Goal: Task Accomplishment & Management: Use online tool/utility

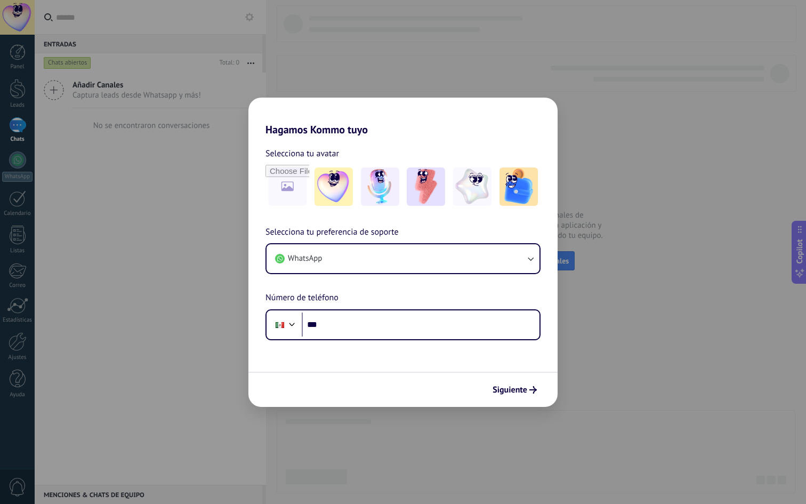
click at [381, 343] on form "Selecciona tu avatar Selecciona tu preferencia de soporte WhatsApp Número de te…" at bounding box center [402, 271] width 309 height 271
click at [376, 329] on input "***" at bounding box center [421, 324] width 238 height 25
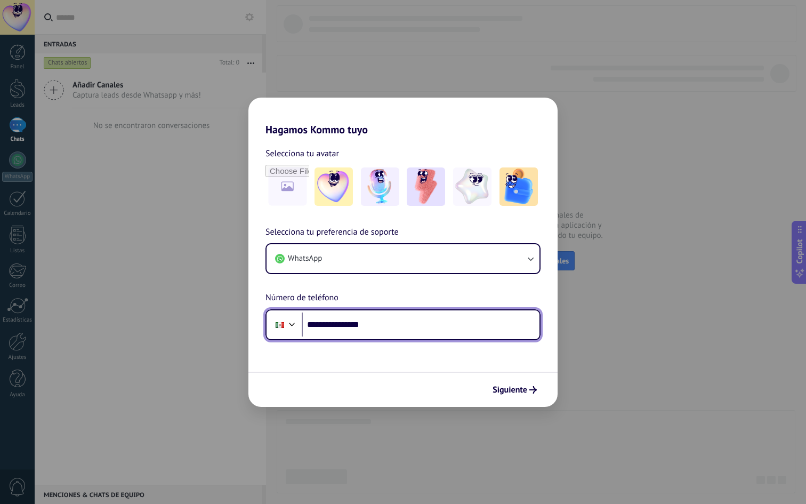
type input "**********"
click at [517, 379] on div "Siguiente" at bounding box center [402, 388] width 309 height 35
click at [512, 395] on button "Siguiente" at bounding box center [515, 389] width 54 height 18
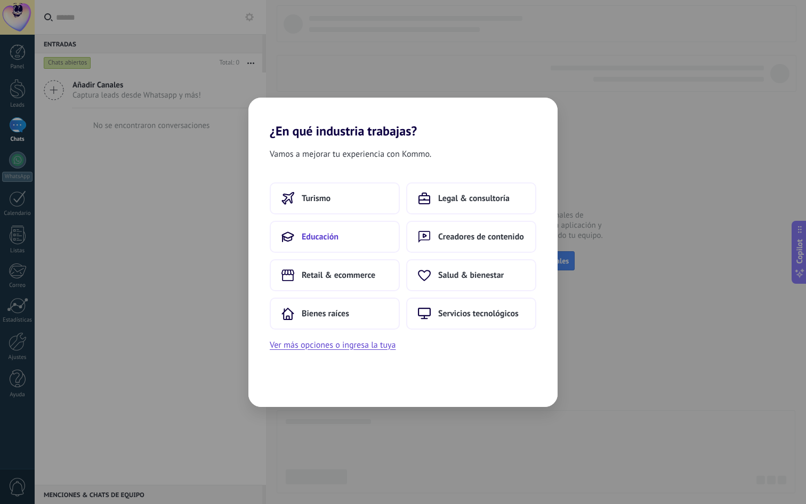
click at [350, 224] on button "Educación" at bounding box center [335, 237] width 130 height 32
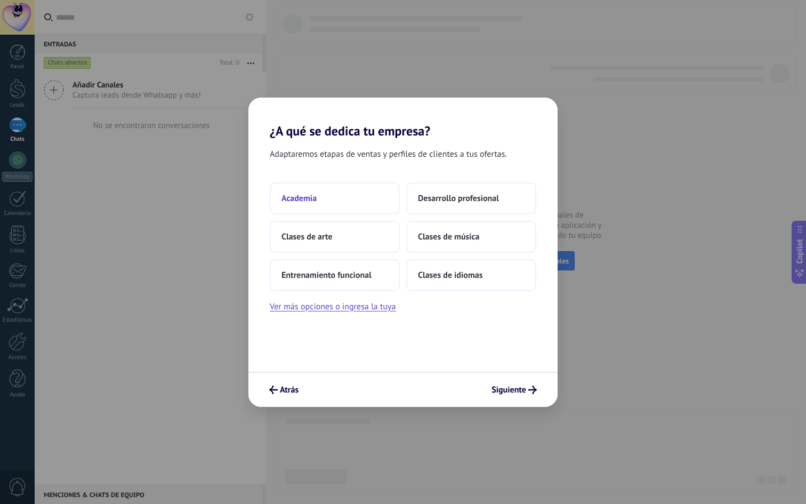
click at [353, 196] on button "Academia" at bounding box center [335, 198] width 130 height 32
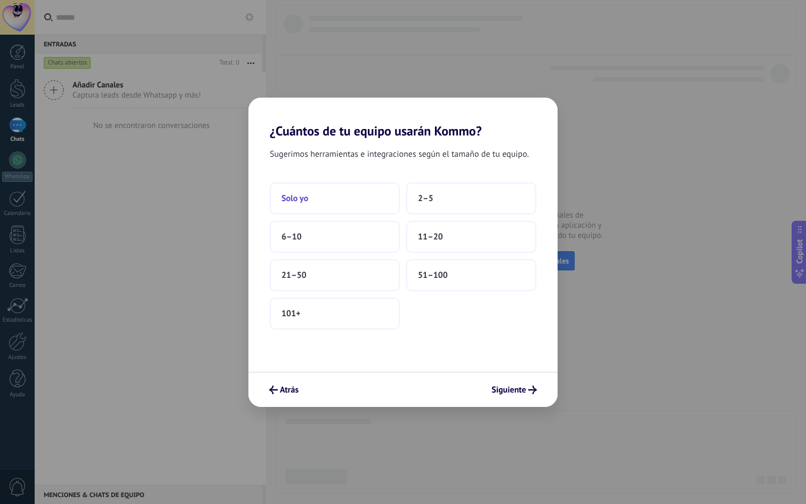
click at [361, 199] on button "Solo yo" at bounding box center [335, 198] width 130 height 32
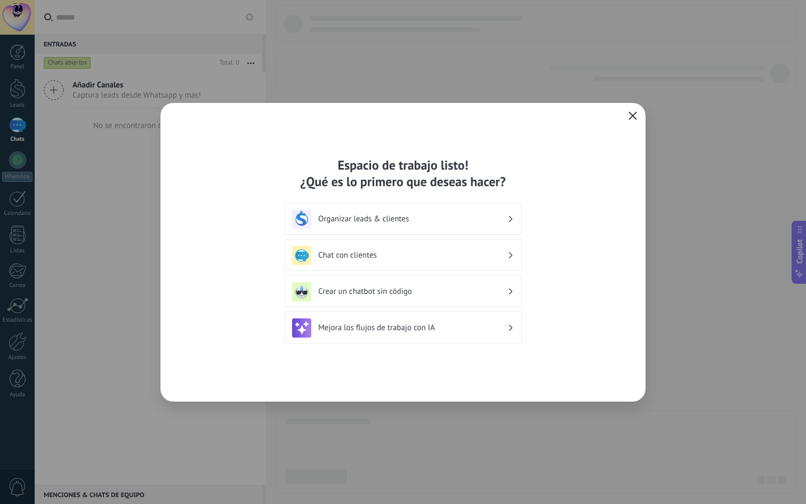
click at [631, 117] on use "button" at bounding box center [633, 115] width 8 height 8
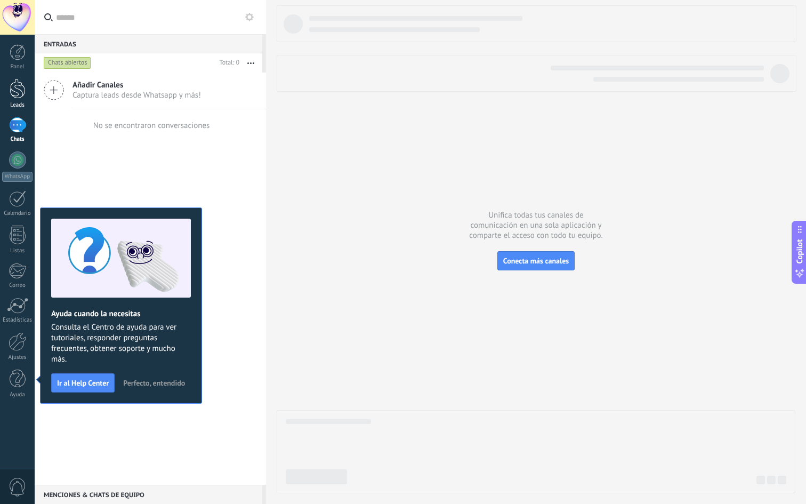
click at [19, 89] on div at bounding box center [18, 89] width 16 height 20
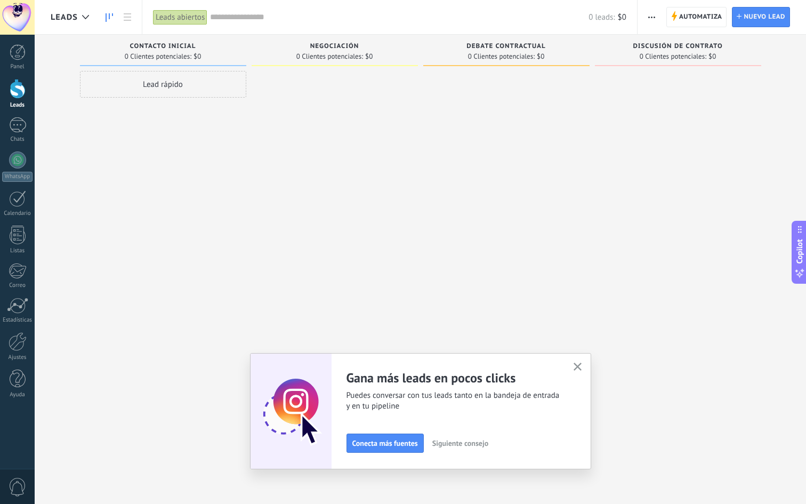
click at [572, 368] on button "button" at bounding box center [577, 367] width 13 height 14
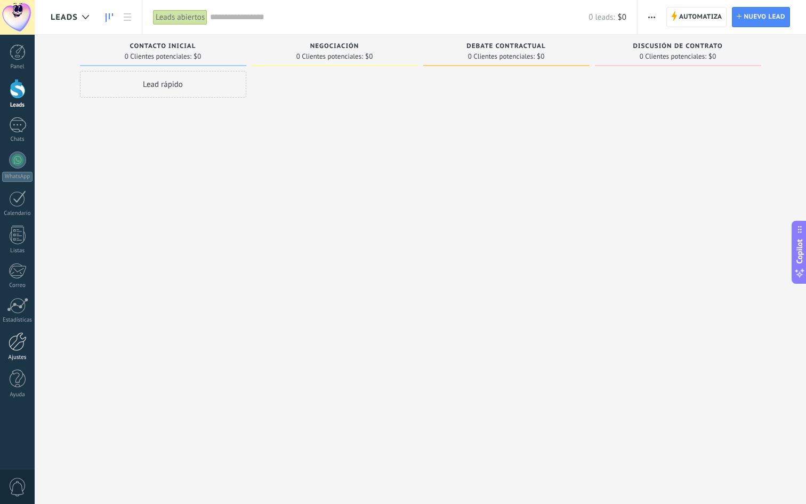
click at [18, 345] on div at bounding box center [18, 341] width 18 height 19
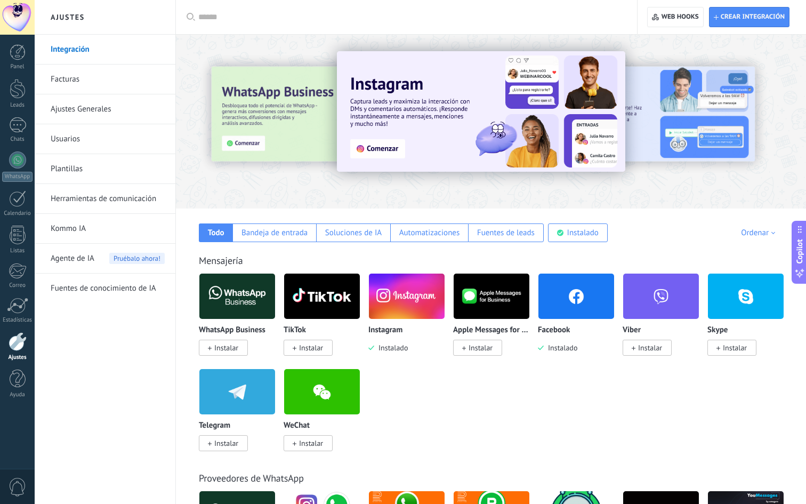
click at [402, 292] on img at bounding box center [407, 296] width 76 height 52
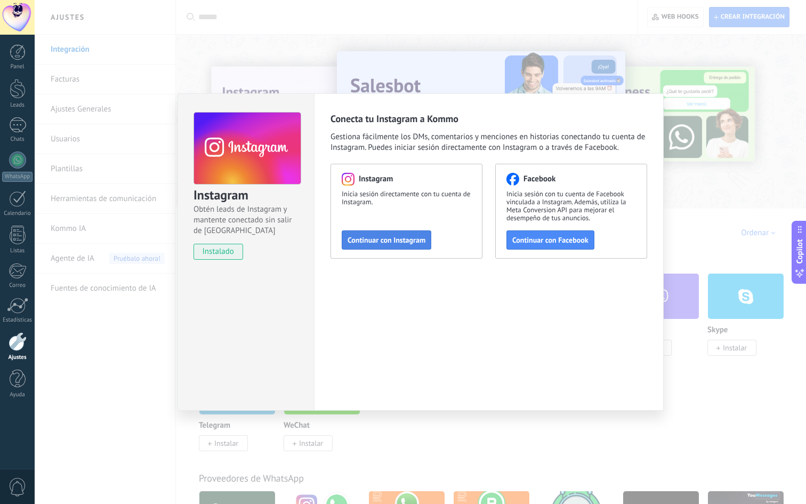
click at [388, 232] on button "Continuar con Instagram" at bounding box center [387, 239] width 90 height 19
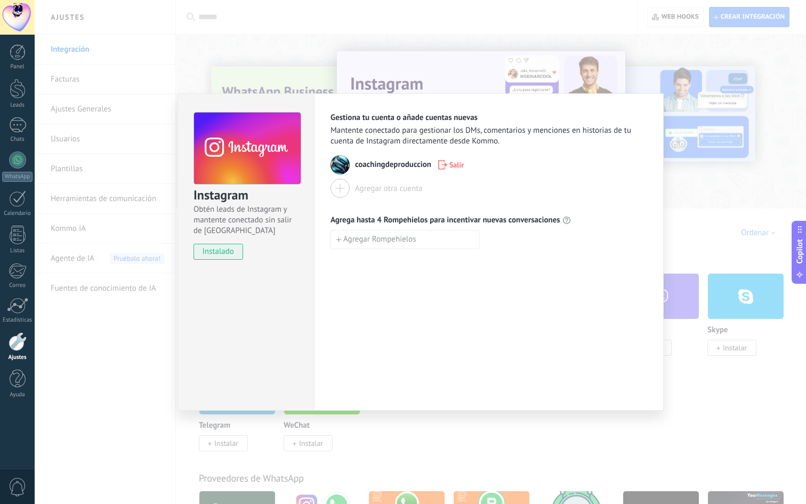
click at [671, 218] on div "Instagram Obtén leads de Instagram y mantente conectado sin salir de Kommo inst…" at bounding box center [420, 252] width 771 height 504
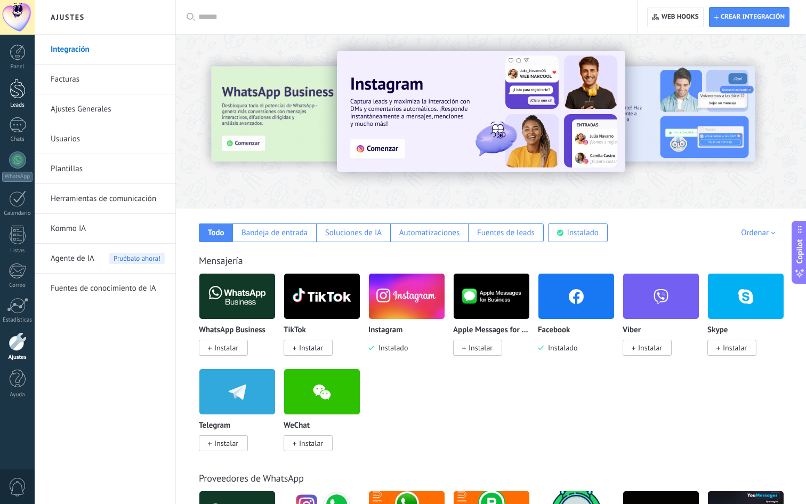
click at [13, 94] on div at bounding box center [18, 89] width 16 height 20
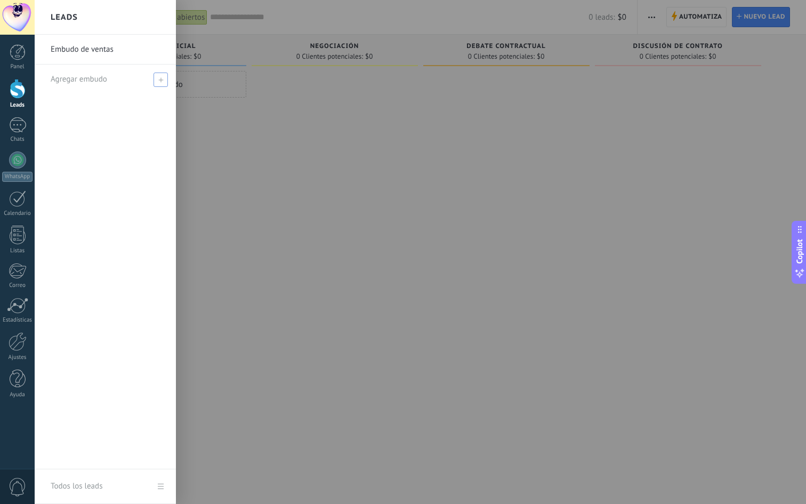
click at [108, 80] on div "Agregar embudo" at bounding box center [108, 78] width 115 height 29
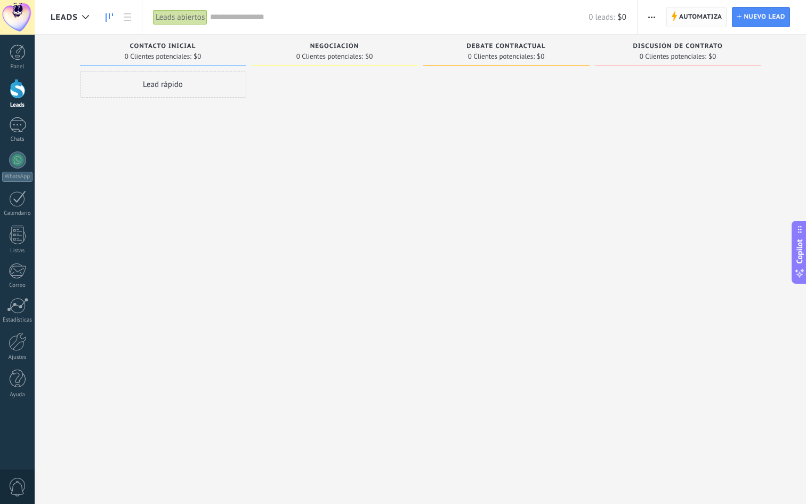
click at [704, 18] on span "Automatiza" at bounding box center [700, 16] width 43 height 19
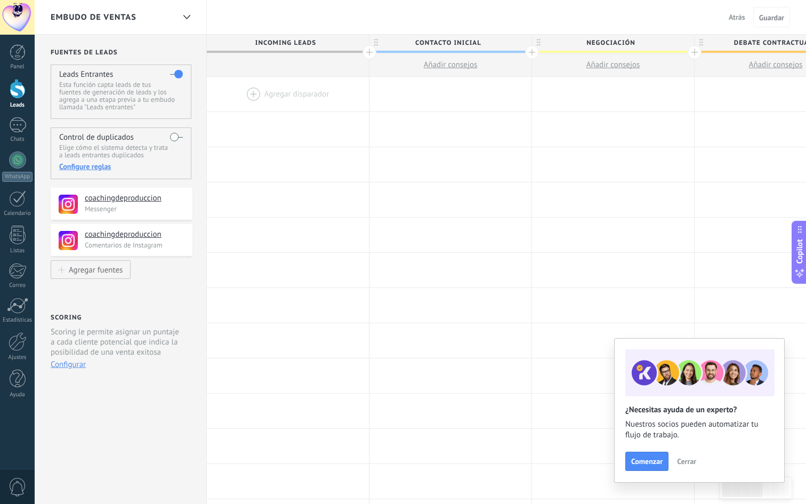
click at [274, 95] on div at bounding box center [288, 94] width 162 height 35
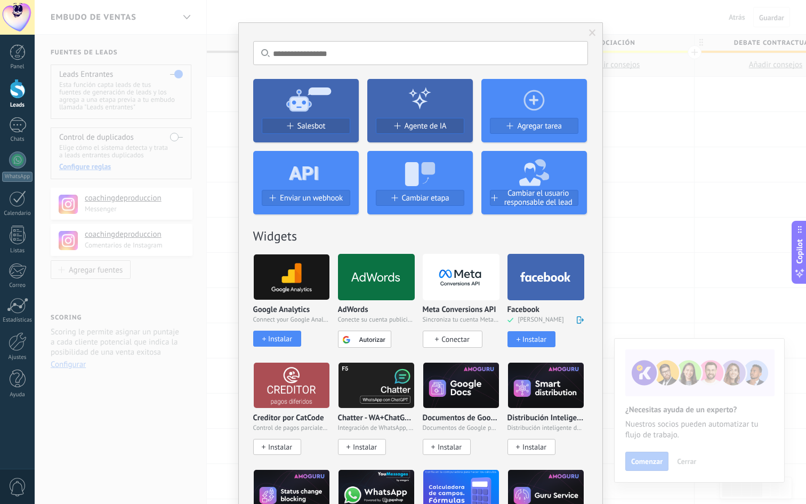
scroll to position [11, 0]
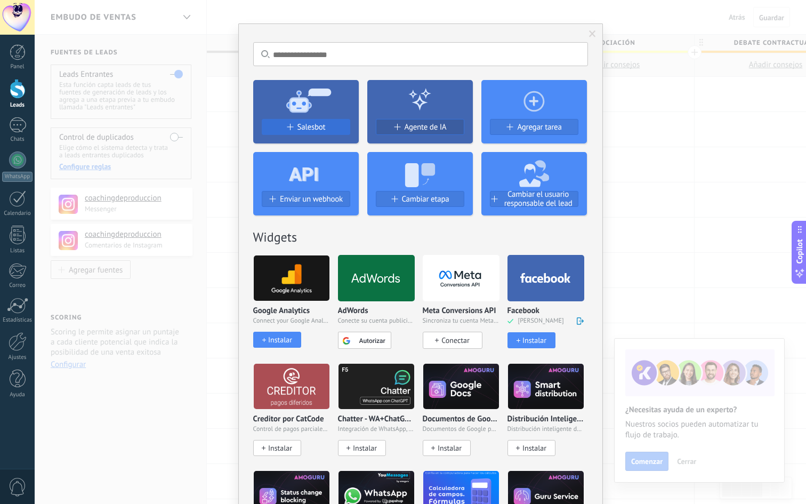
click at [316, 124] on span "Salesbot" at bounding box center [311, 127] width 28 height 9
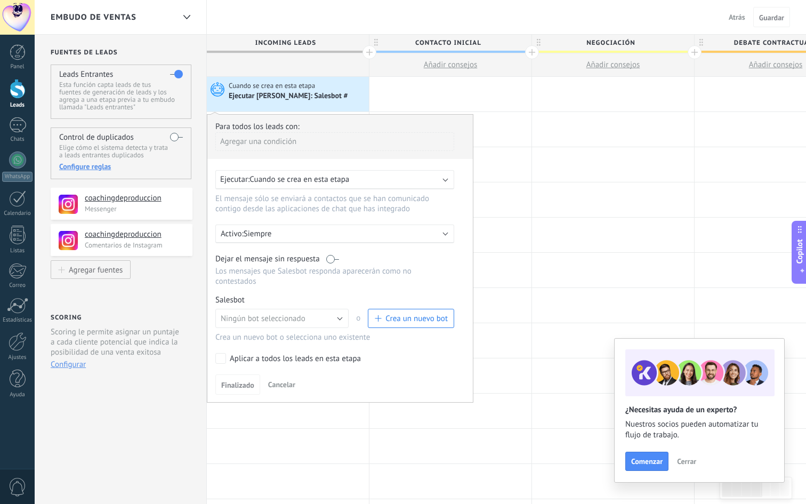
click at [347, 179] on span "Cuando se crea en esta etapa" at bounding box center [299, 179] width 100 height 10
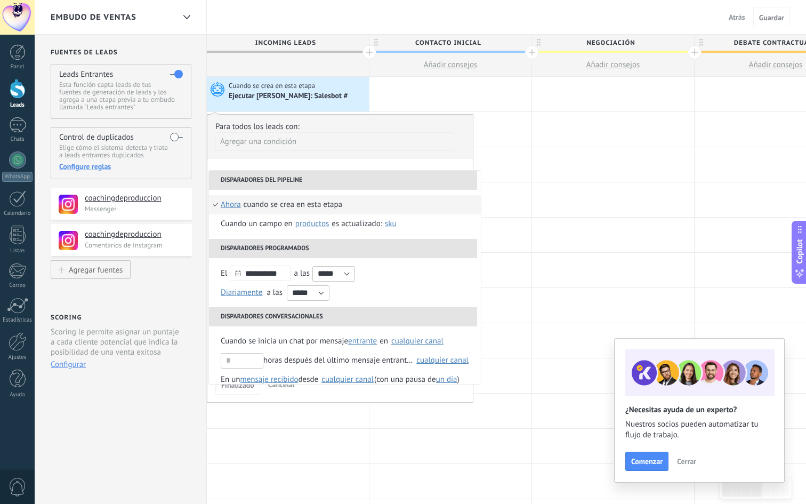
click at [365, 143] on div "Agregar una condición" at bounding box center [334, 141] width 239 height 19
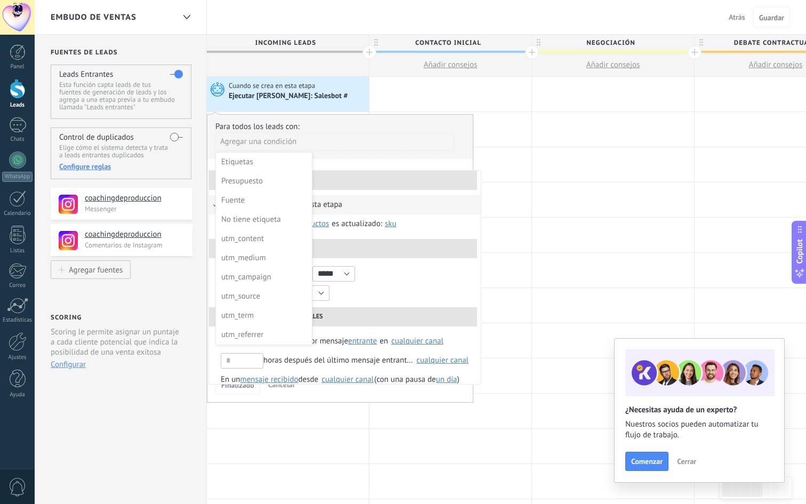
click at [358, 147] on div at bounding box center [339, 260] width 265 height 290
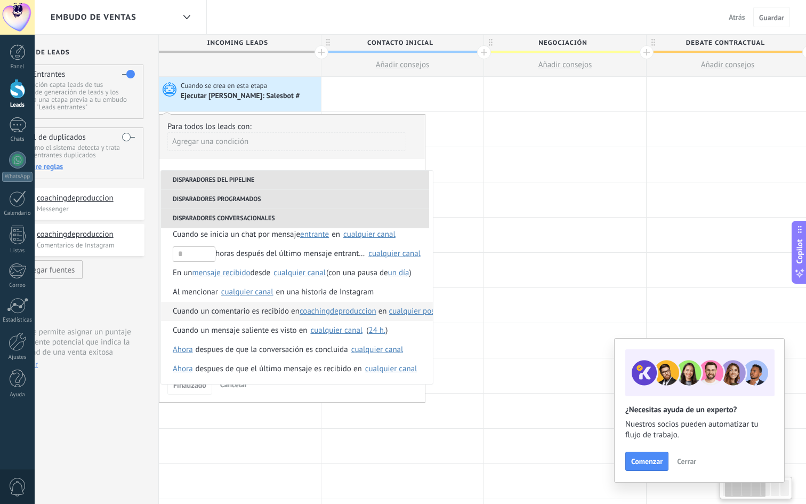
scroll to position [0, 43]
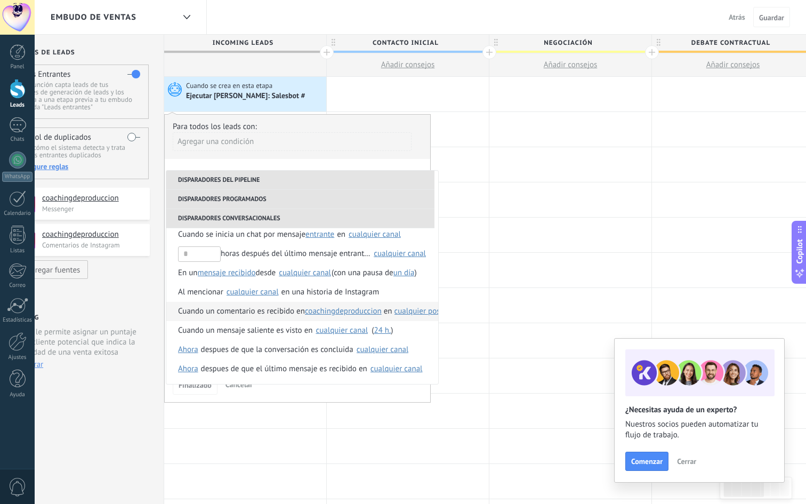
click at [286, 316] on span "Cuando un comentario es recibido en" at bounding box center [241, 311] width 127 height 19
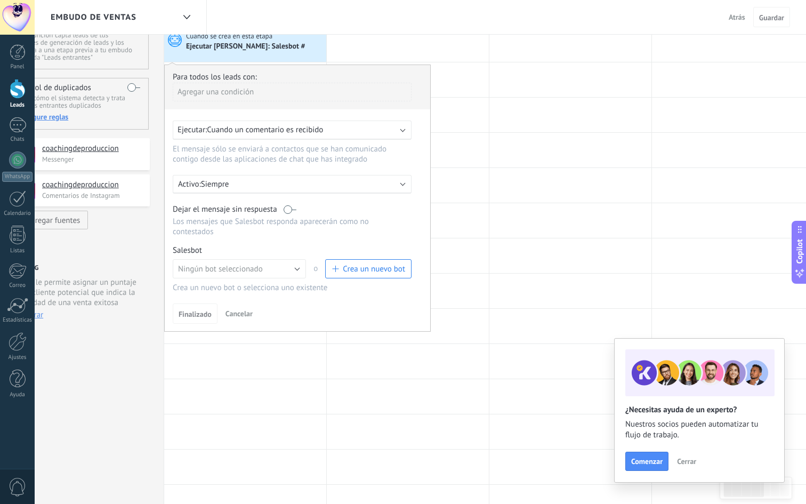
scroll to position [61, 0]
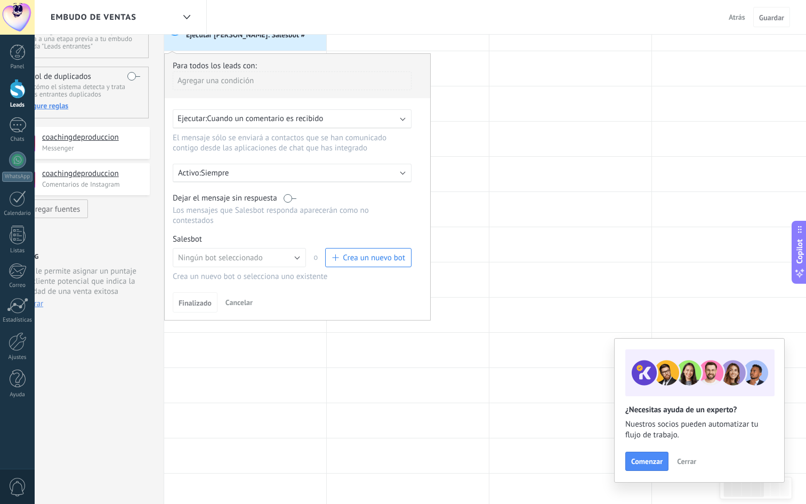
click at [345, 259] on span "Crea un nuevo bot" at bounding box center [374, 258] width 62 height 10
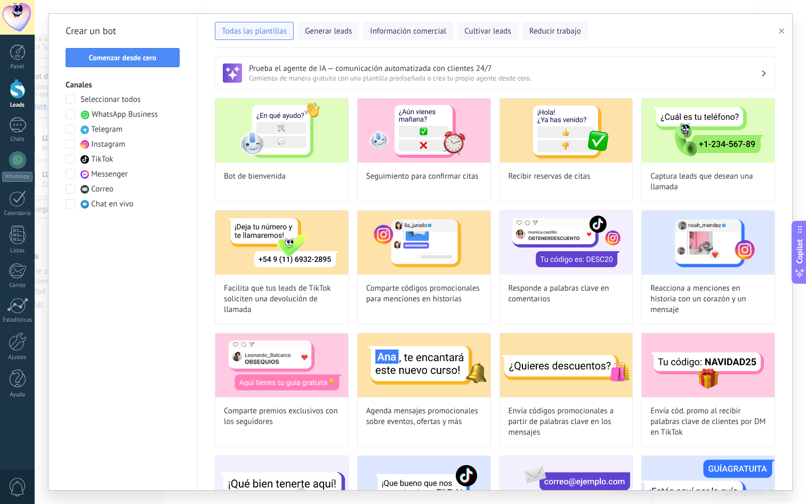
click at [102, 147] on span "Instagram" at bounding box center [108, 144] width 34 height 11
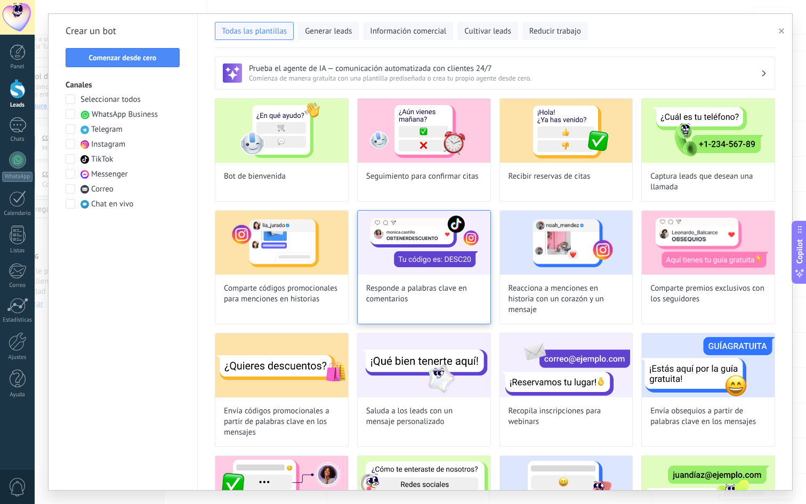
click at [410, 275] on div "Responde a palabras clave en comentarios" at bounding box center [424, 267] width 134 height 114
type input "**********"
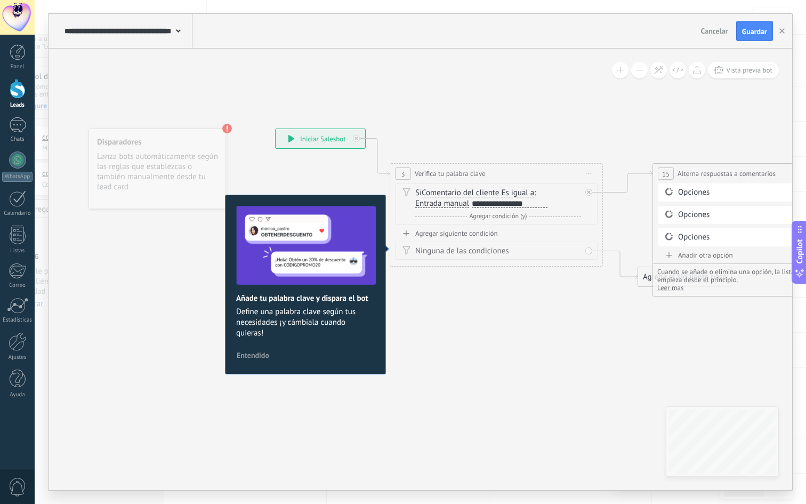
click at [282, 284] on img at bounding box center [306, 245] width 140 height 79
click at [530, 204] on div "**********" at bounding box center [510, 203] width 76 height 9
click at [359, 242] on img at bounding box center [306, 245] width 140 height 79
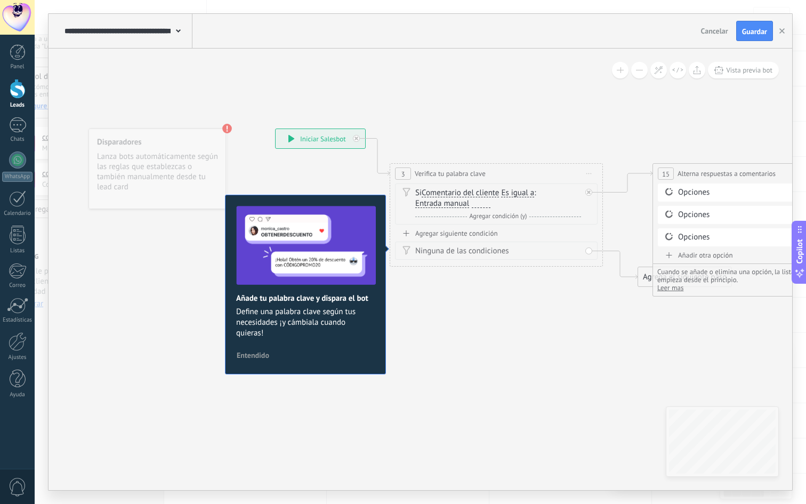
click at [175, 178] on div "Disparadores Lanza bots automáticamente según las reglas que establezcas o tamb…" at bounding box center [156, 168] width 137 height 80
click at [247, 354] on span "Entendido" at bounding box center [253, 354] width 33 height 7
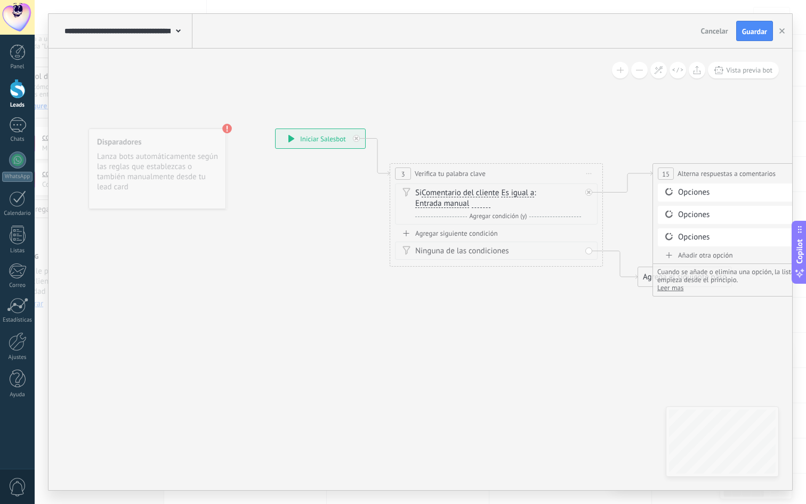
click at [225, 129] on use at bounding box center [227, 129] width 10 height 10
click at [200, 149] on div "Solo puedes establecer disparadores para este bot en Automatizaciones. Disparad…" at bounding box center [156, 168] width 137 height 80
click at [200, 149] on div "Disparadores Lanza bots automáticamente según las reglas que establezcas o tamb…" at bounding box center [156, 168] width 137 height 80
click at [177, 30] on icon at bounding box center [178, 30] width 5 height 3
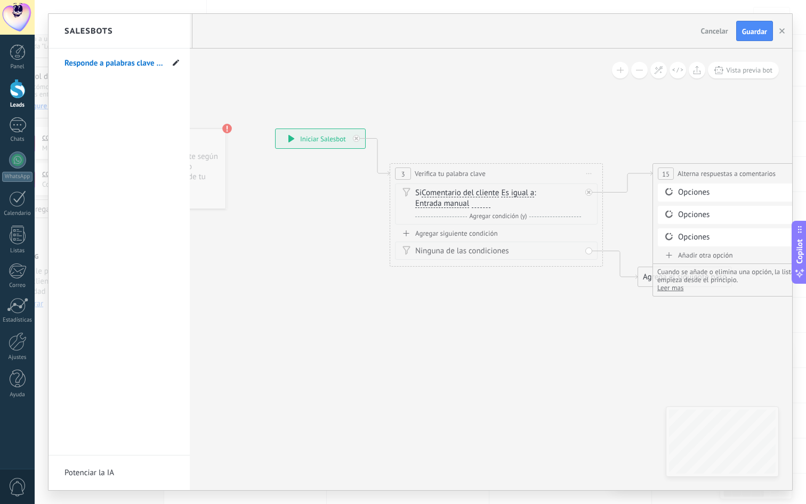
click at [175, 62] on icon at bounding box center [176, 62] width 6 height 6
click at [157, 93] on div "**********" at bounding box center [118, 251] width 141 height 407
click at [169, 106] on div "**********" at bounding box center [118, 251] width 141 height 407
click at [284, 117] on div at bounding box center [419, 252] width 743 height 476
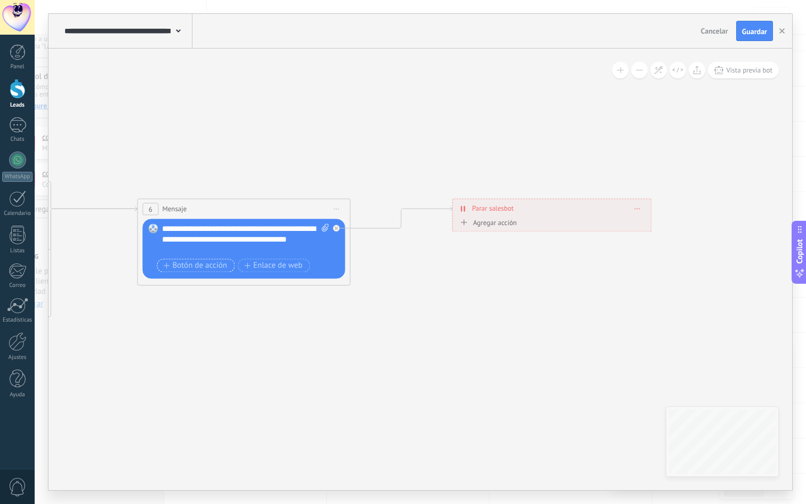
click at [221, 271] on button "Botón de acción" at bounding box center [196, 264] width 78 height 13
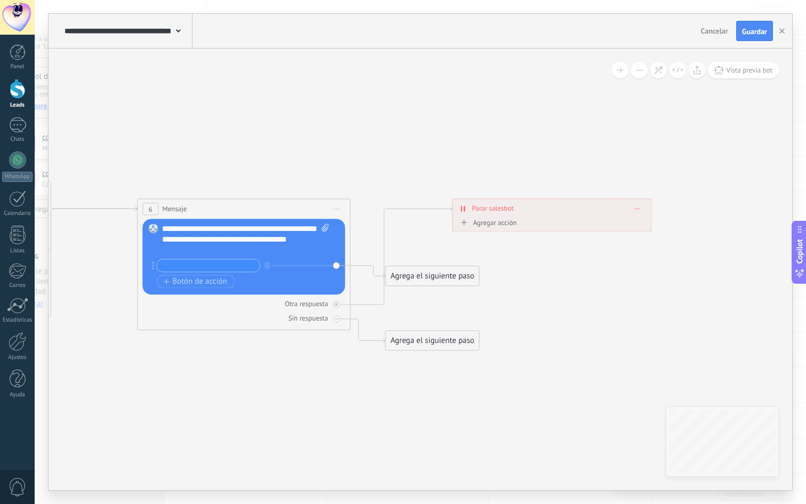
click at [221, 266] on input "text" at bounding box center [208, 265] width 103 height 12
click at [218, 281] on span "Botón de acción" at bounding box center [195, 281] width 64 height 9
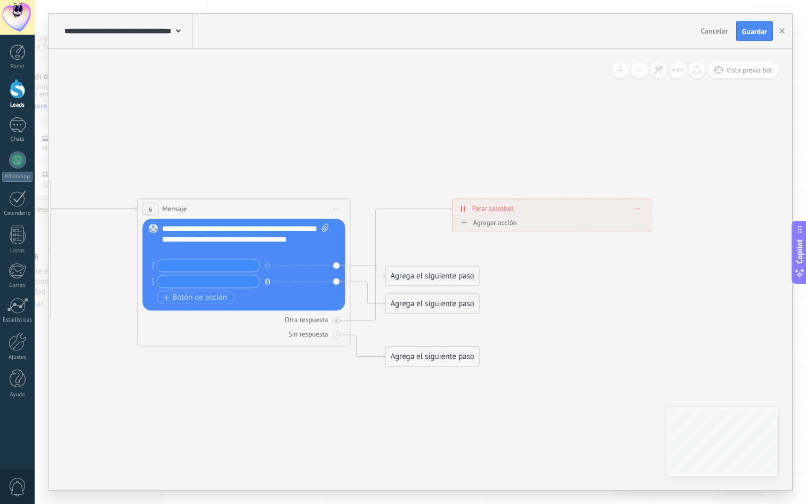
click at [267, 278] on icon "button" at bounding box center [266, 281] width 5 height 6
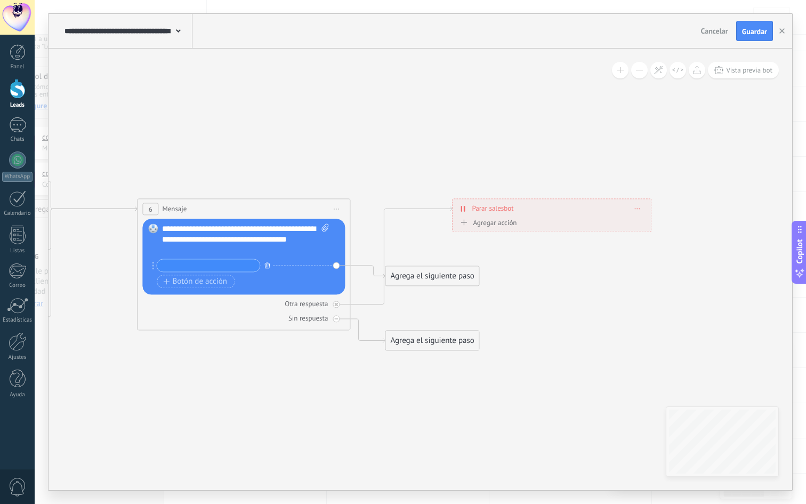
click at [264, 267] on icon "button" at bounding box center [266, 265] width 5 height 6
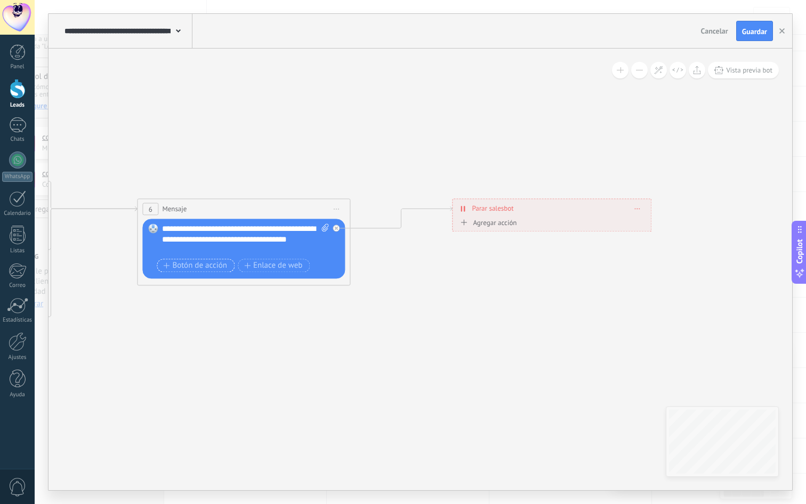
click at [216, 264] on span "Botón de acción" at bounding box center [195, 265] width 64 height 9
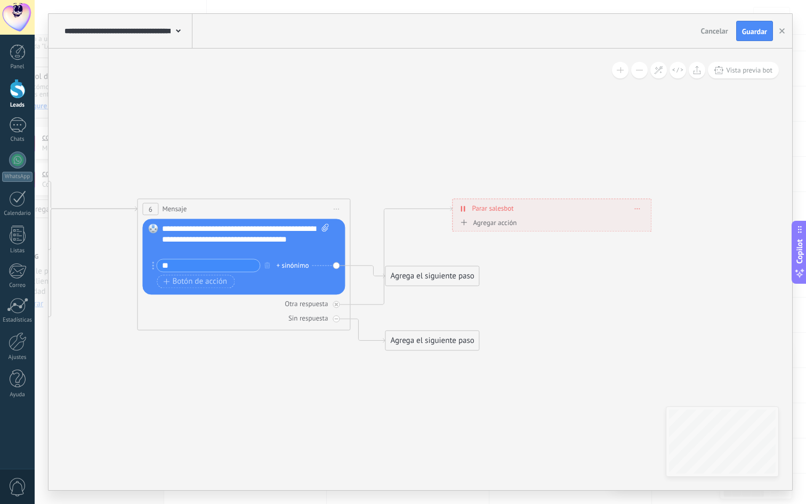
type input "*"
type input "****"
click at [282, 287] on div "Botón de acción Enlace de web" at bounding box center [243, 280] width 172 height 13
click at [214, 268] on input "****" at bounding box center [208, 265] width 103 height 12
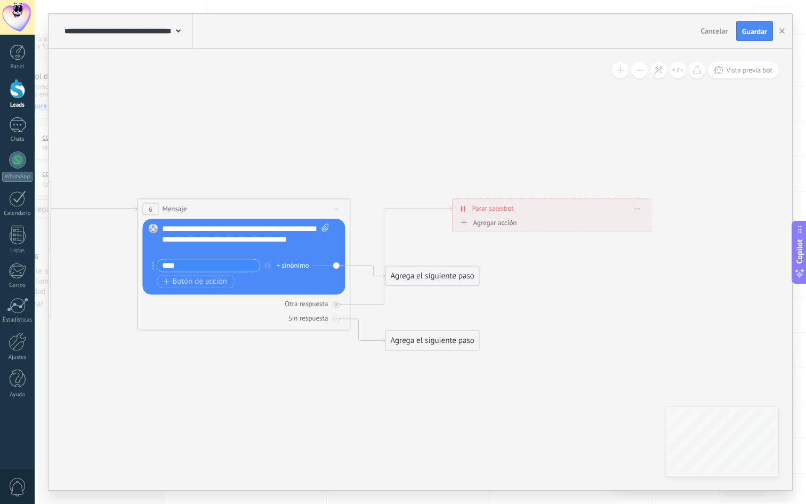
click at [214, 268] on input "****" at bounding box center [208, 265] width 103 height 12
click at [242, 280] on div "Botón de acción Enlace de web" at bounding box center [243, 280] width 172 height 13
click at [221, 267] on input "****" at bounding box center [208, 265] width 103 height 12
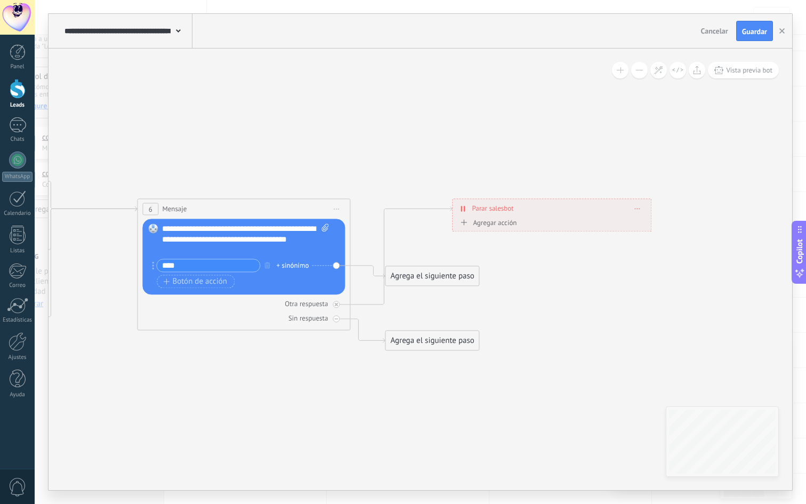
click at [427, 277] on div "Agrega el siguiente paso" at bounding box center [431, 276] width 93 height 18
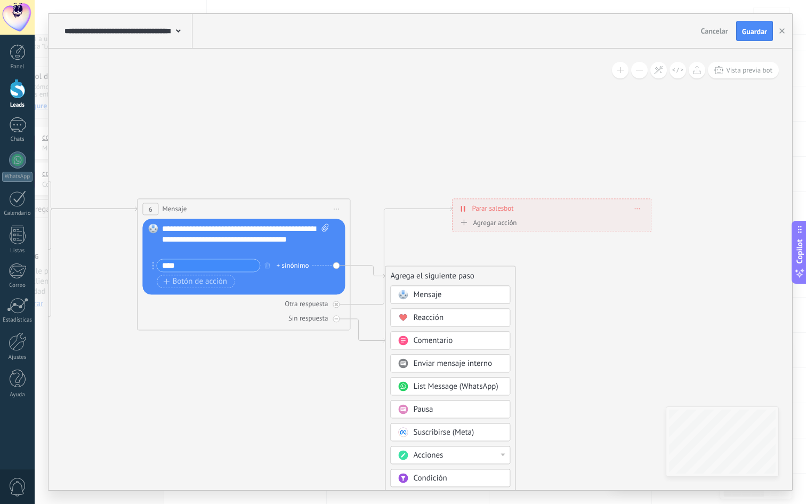
click at [243, 266] on input "****" at bounding box center [208, 265] width 103 height 12
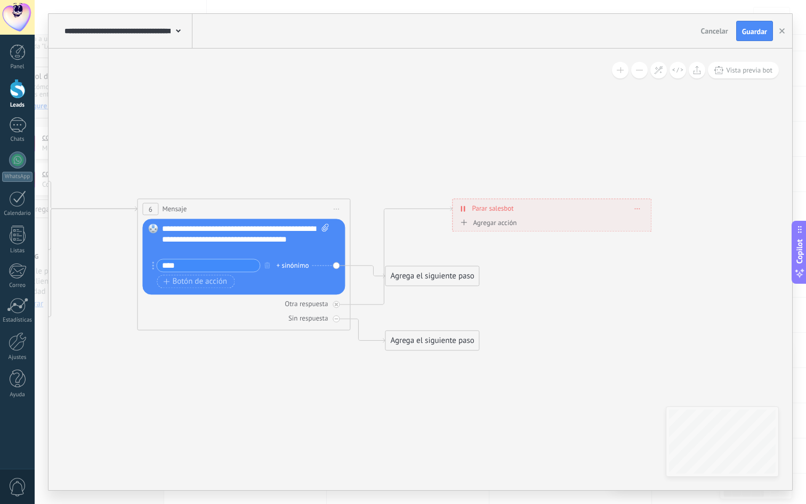
click at [243, 266] on input "****" at bounding box center [208, 265] width 103 height 12
click at [641, 209] on div "**********" at bounding box center [551, 208] width 198 height 19
click at [634, 208] on div "**********" at bounding box center [551, 208] width 198 height 19
click at [509, 222] on div "Agregar acción" at bounding box center [486, 222] width 59 height 8
click at [509, 222] on button "Conversación marcada como cerrada" at bounding box center [518, 222] width 133 height 19
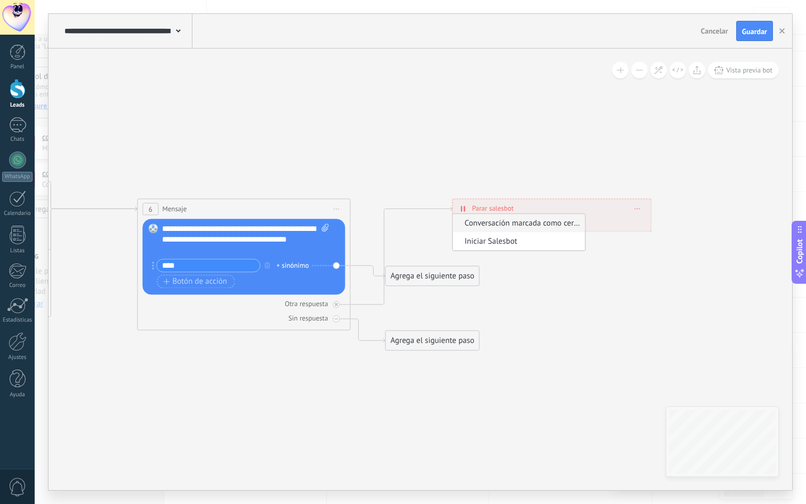
click at [638, 211] on div "**********" at bounding box center [551, 208] width 198 height 19
click at [637, 208] on icon at bounding box center [637, 208] width 5 height 1
click at [648, 218] on div "Borrar" at bounding box center [656, 223] width 47 height 18
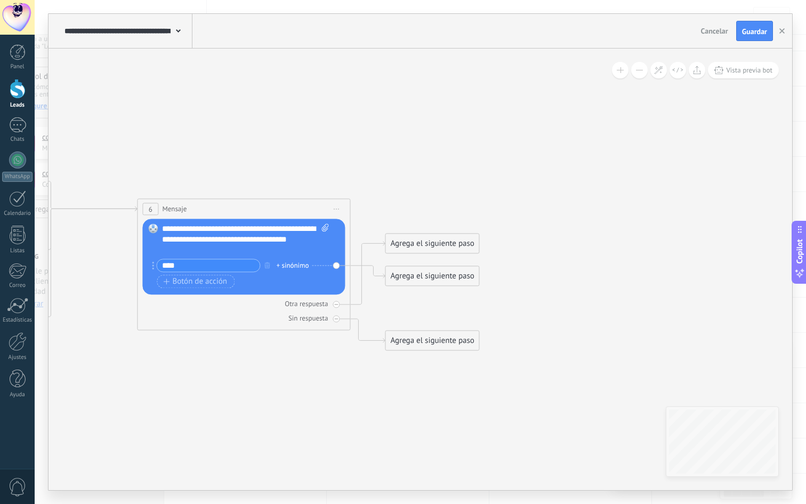
click at [427, 278] on div "Agrega el siguiente paso" at bounding box center [431, 276] width 93 height 18
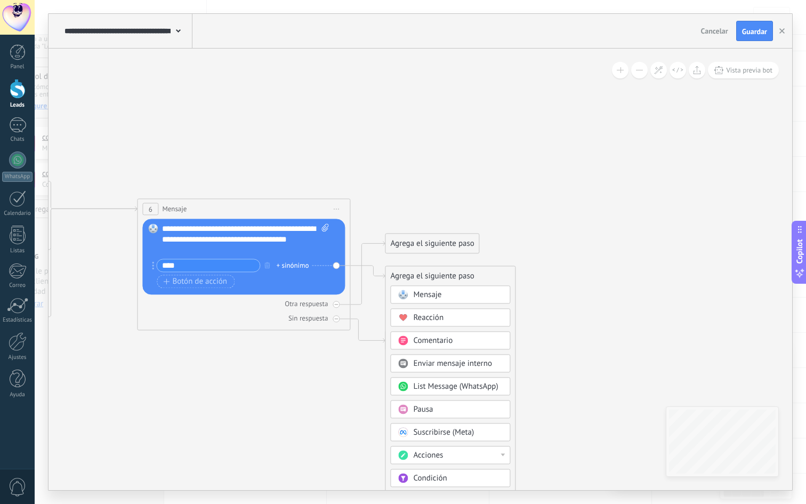
click at [445, 296] on div "Mensaje" at bounding box center [458, 294] width 90 height 11
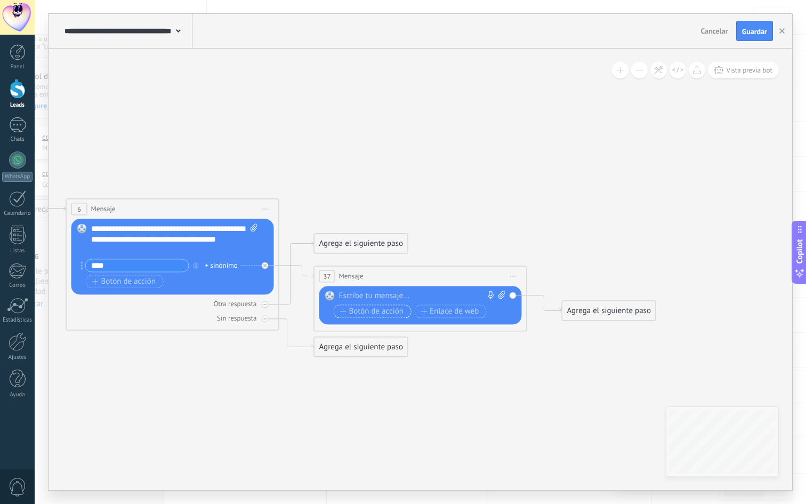
click at [387, 312] on span "Botón de acción" at bounding box center [372, 311] width 64 height 9
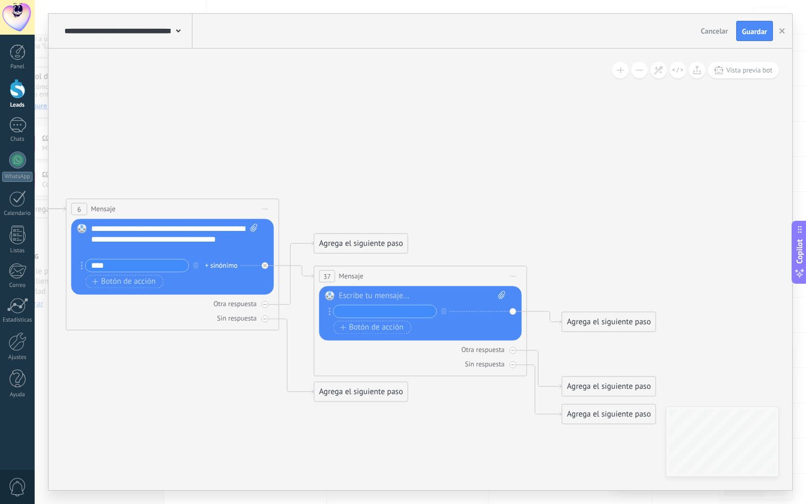
click at [394, 315] on input "text" at bounding box center [385, 311] width 103 height 12
type input "*"
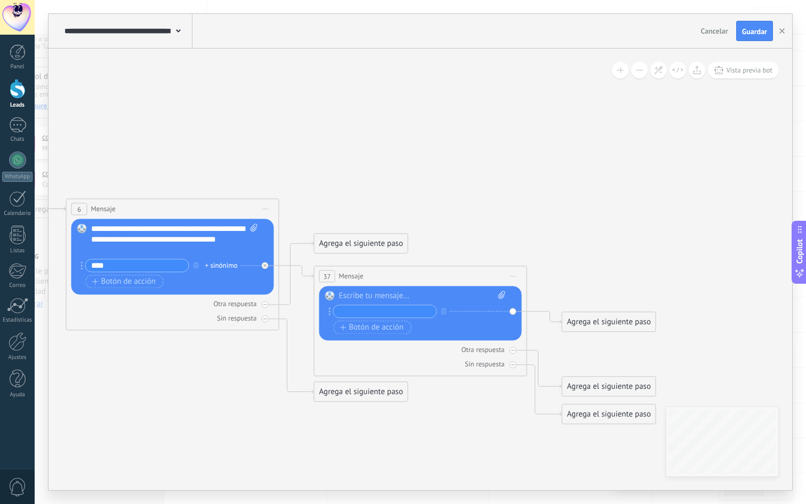
click at [398, 296] on div at bounding box center [422, 295] width 167 height 11
click at [372, 311] on input "text" at bounding box center [385, 311] width 103 height 12
click at [380, 311] on input "text" at bounding box center [385, 311] width 103 height 12
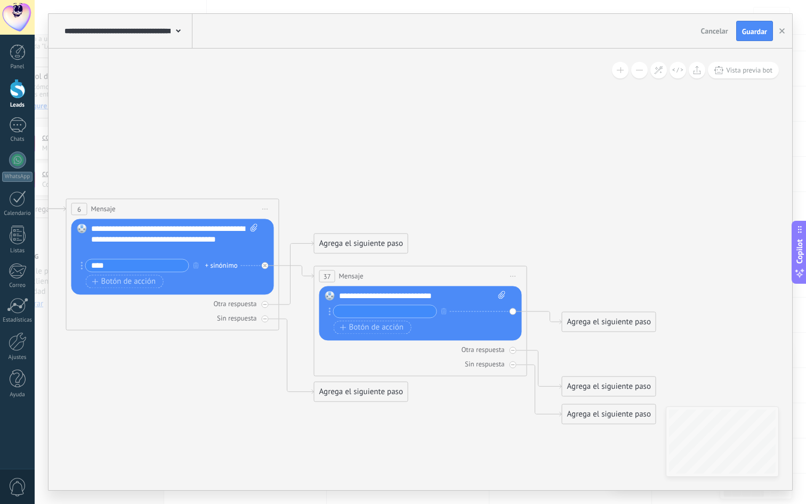
click at [380, 311] on input "text" at bounding box center [385, 311] width 103 height 12
type input "*"
click at [504, 291] on icon at bounding box center [501, 294] width 7 height 8
click input "Subir" at bounding box center [0, 0] width 0 height 0
click at [501, 295] on icon at bounding box center [501, 294] width 7 height 8
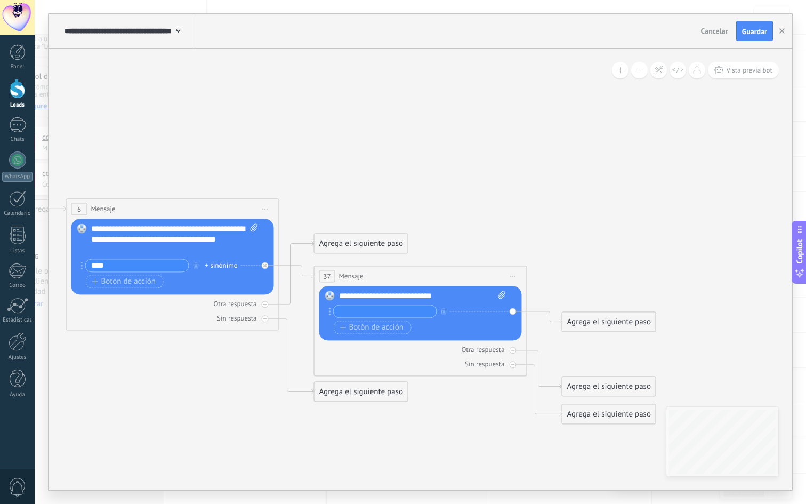
click input "Subir" at bounding box center [0, 0] width 0 height 0
click at [402, 309] on input "text" at bounding box center [385, 311] width 103 height 12
click at [377, 296] on div "**********" at bounding box center [422, 295] width 167 height 11
click at [408, 298] on div "**********" at bounding box center [422, 295] width 167 height 11
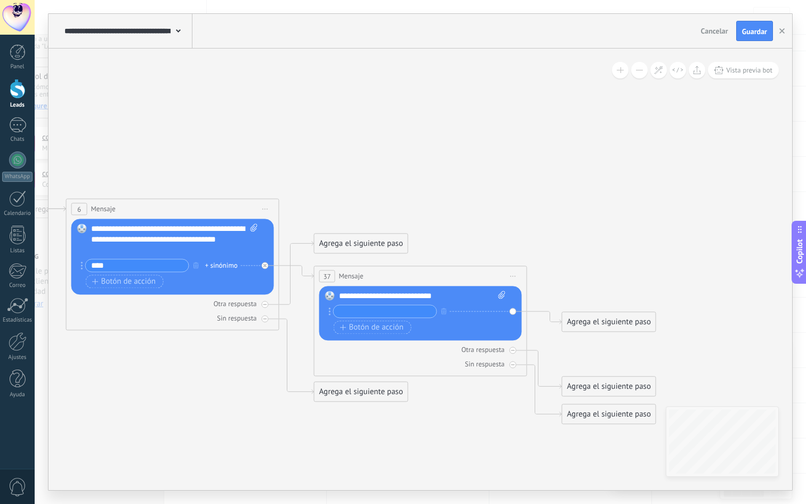
click at [438, 298] on div "**********" at bounding box center [422, 295] width 167 height 11
click at [405, 316] on input "text" at bounding box center [385, 311] width 103 height 12
click at [393, 327] on span "Botón de acción" at bounding box center [372, 327] width 64 height 9
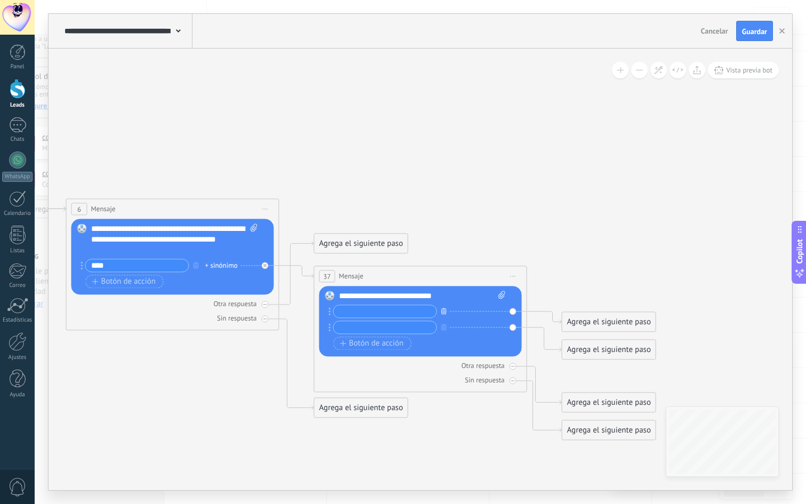
click at [446, 314] on button "button" at bounding box center [444, 310] width 12 height 13
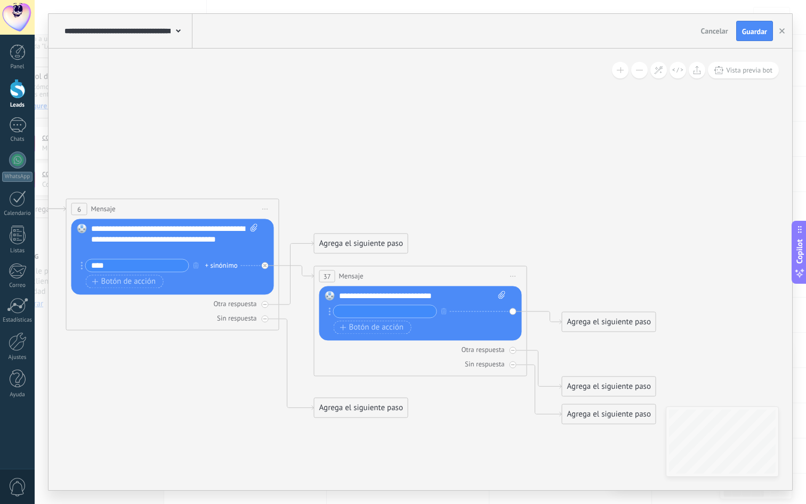
click at [399, 309] on input "text" at bounding box center [385, 311] width 103 height 12
click at [390, 328] on span "Botón de acción" at bounding box center [372, 327] width 64 height 9
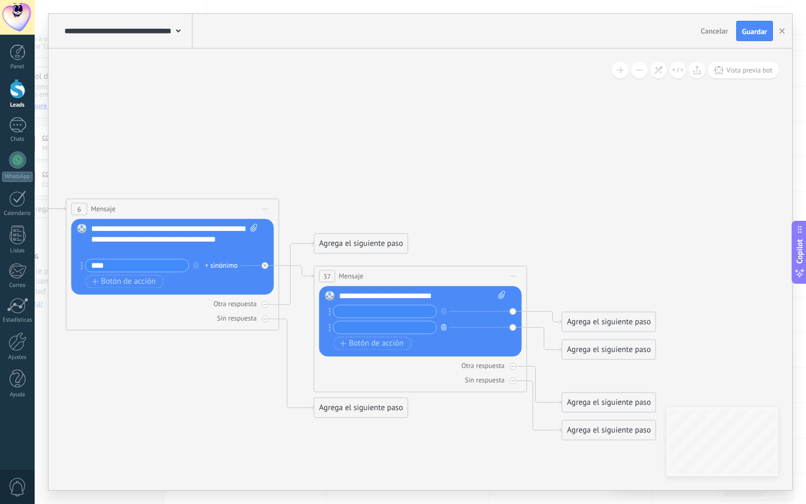
click at [447, 328] on button "button" at bounding box center [444, 326] width 12 height 13
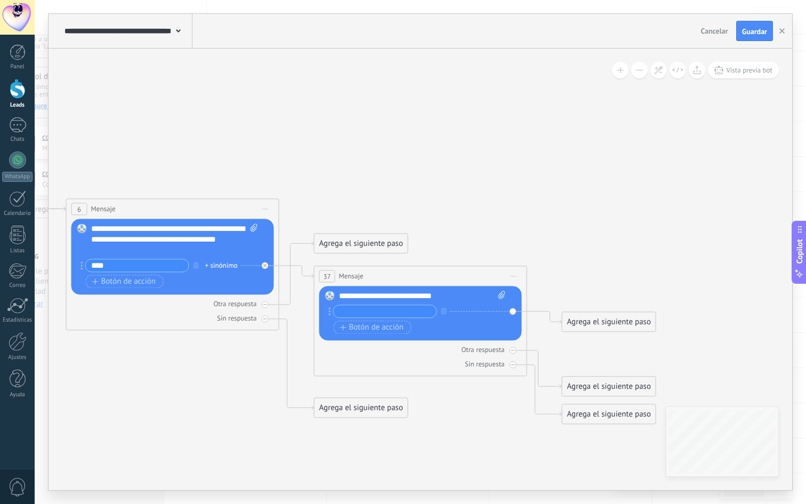
click at [382, 310] on input "text" at bounding box center [385, 311] width 103 height 12
click at [435, 330] on div "Botón de acción Enlace de web" at bounding box center [420, 326] width 172 height 13
click at [329, 312] on icon at bounding box center [330, 311] width 2 height 8
click at [408, 312] on input "**********" at bounding box center [385, 311] width 103 height 12
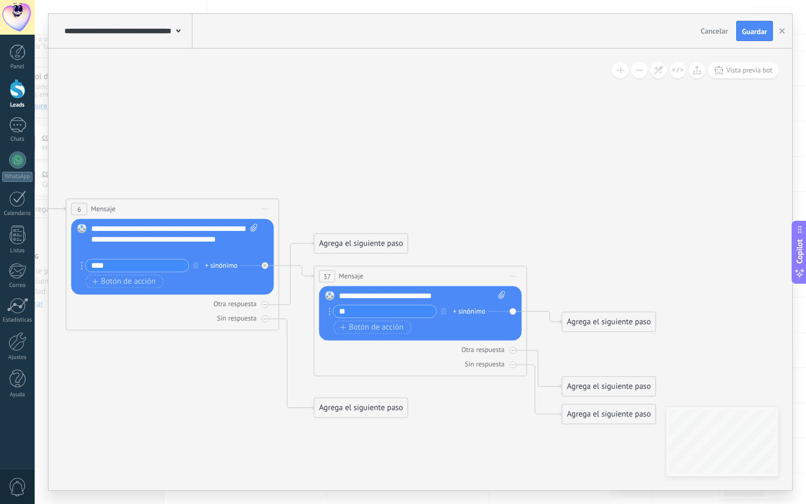
type input "*"
click at [443, 311] on icon "button" at bounding box center [443, 310] width 5 height 6
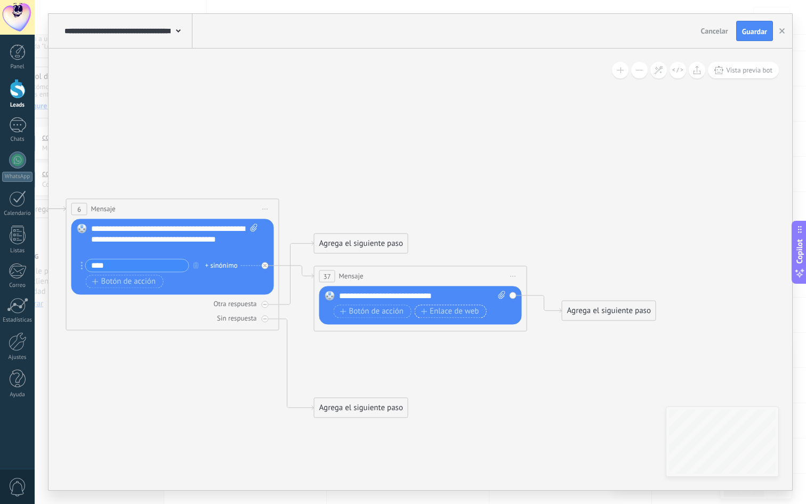
click at [435, 313] on span "Enlace de web" at bounding box center [449, 311] width 58 height 9
